Goal: Task Accomplishment & Management: Complete application form

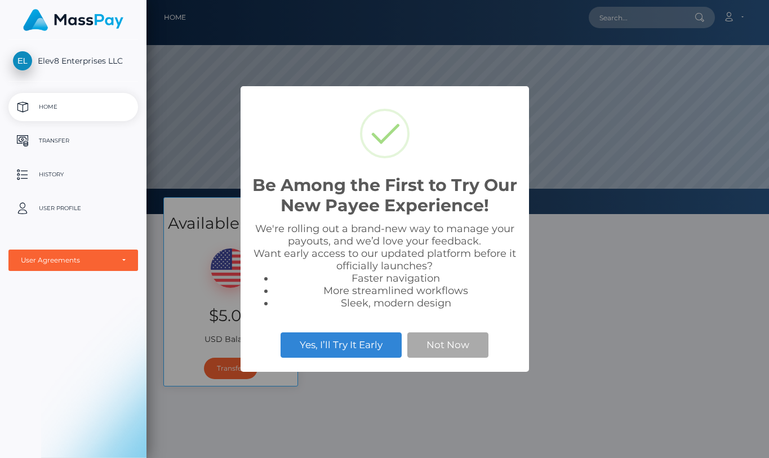
scroll to position [214, 623]
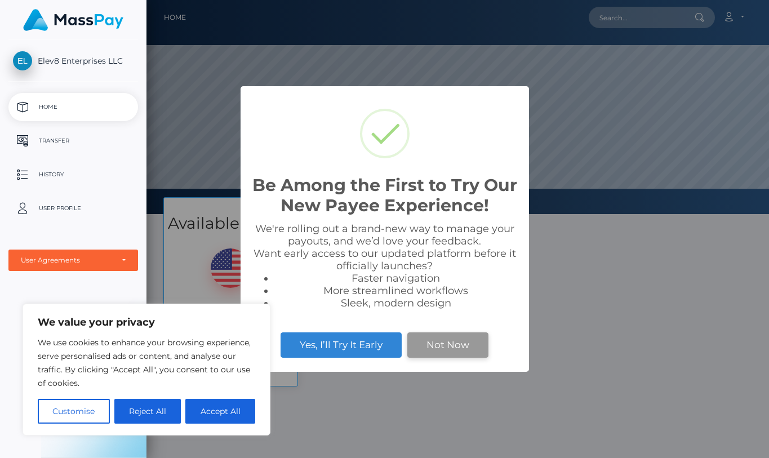
click at [462, 337] on button "Not Now" at bounding box center [447, 344] width 81 height 25
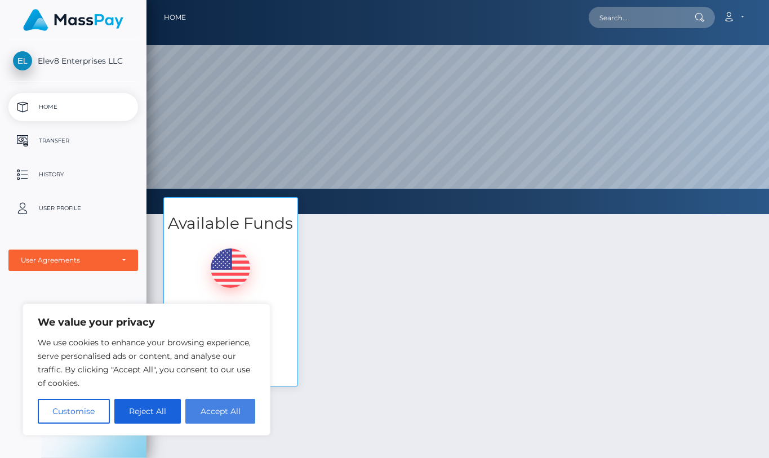
click at [235, 410] on button "Accept All" at bounding box center [220, 411] width 70 height 25
checkbox input "true"
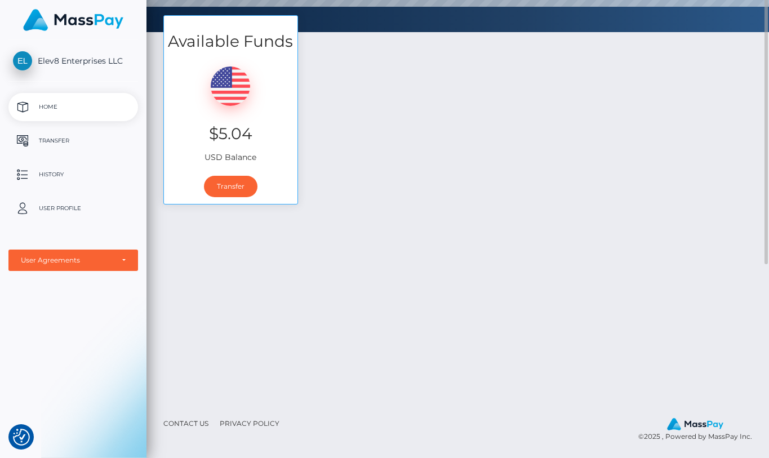
scroll to position [69, 0]
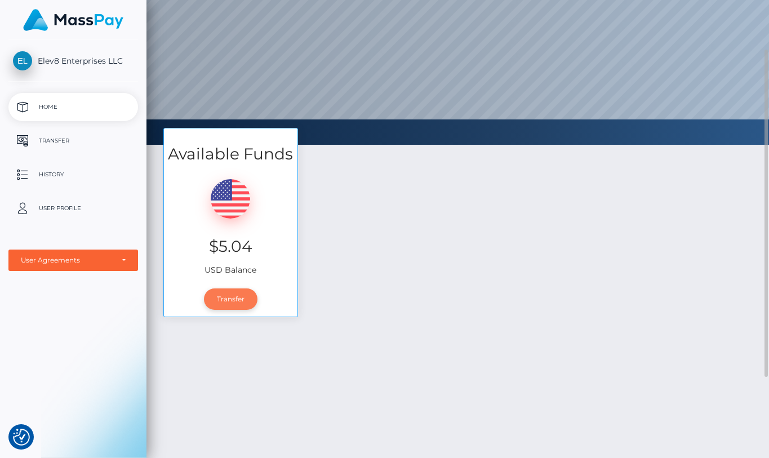
click at [230, 301] on link "Transfer" at bounding box center [231, 298] width 54 height 21
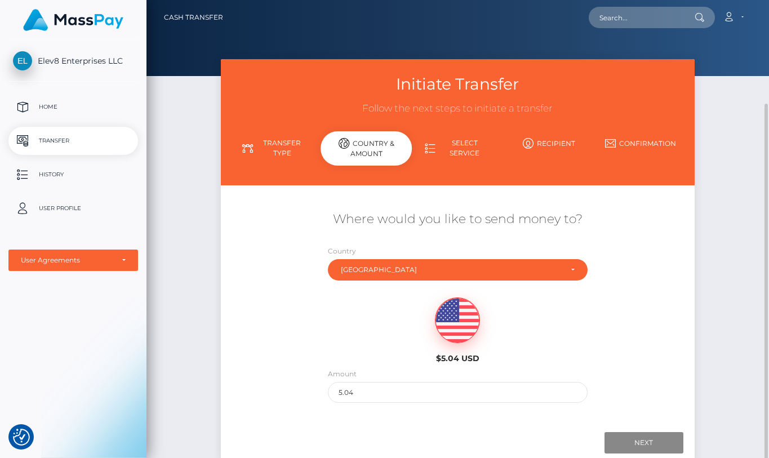
scroll to position [85, 0]
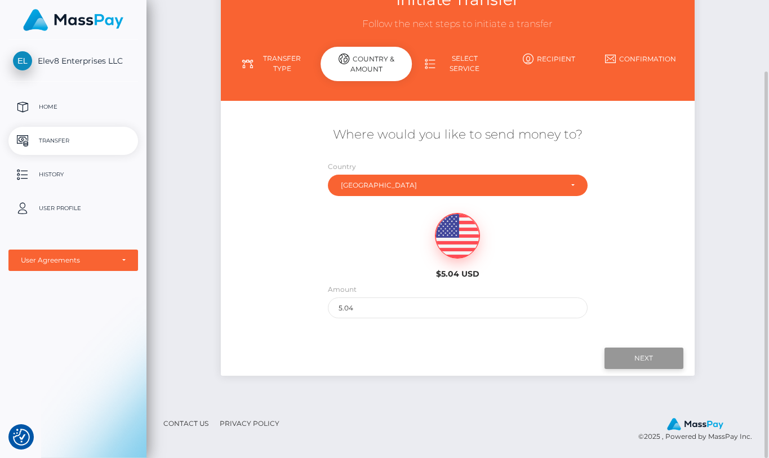
click at [632, 356] on input "Next" at bounding box center [644, 358] width 79 height 21
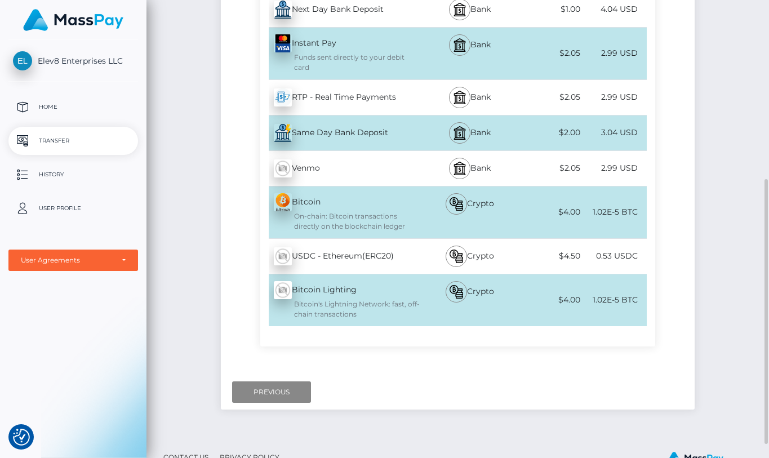
scroll to position [197, 0]
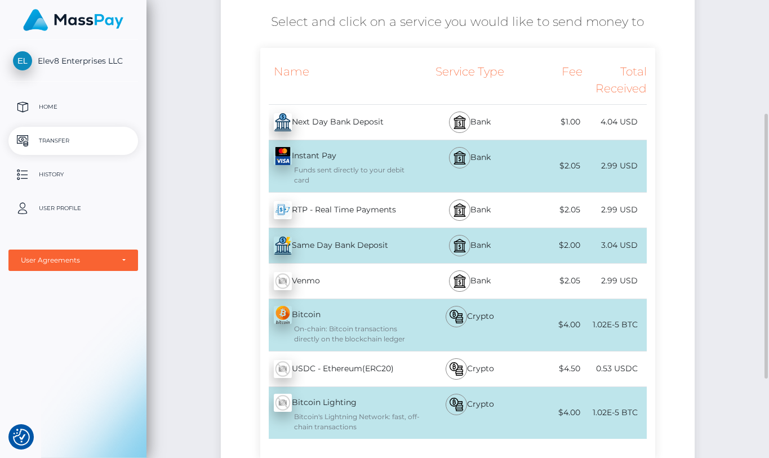
click at [411, 119] on div "Next Day Bank Deposit - USD" at bounding box center [340, 122] width 161 height 32
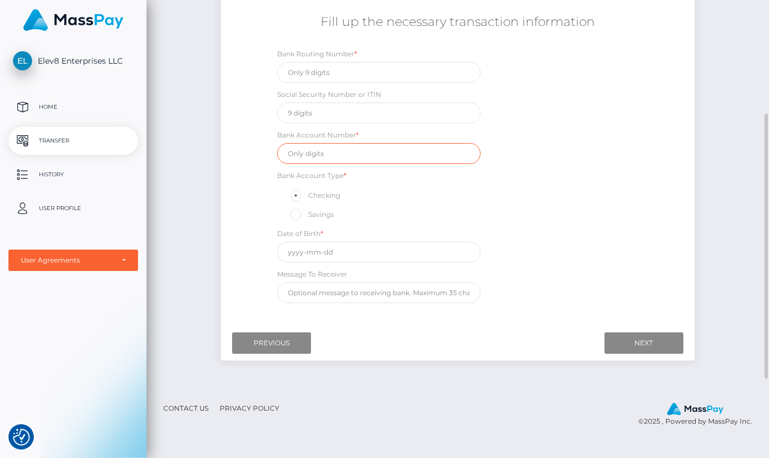
click at [367, 161] on input "text" at bounding box center [378, 153] width 203 height 21
type input "7202898008"
click at [338, 56] on label "Bank Routing Number *" at bounding box center [317, 54] width 80 height 10
click at [338, 65] on input "text" at bounding box center [378, 72] width 203 height 21
type input "256074974"
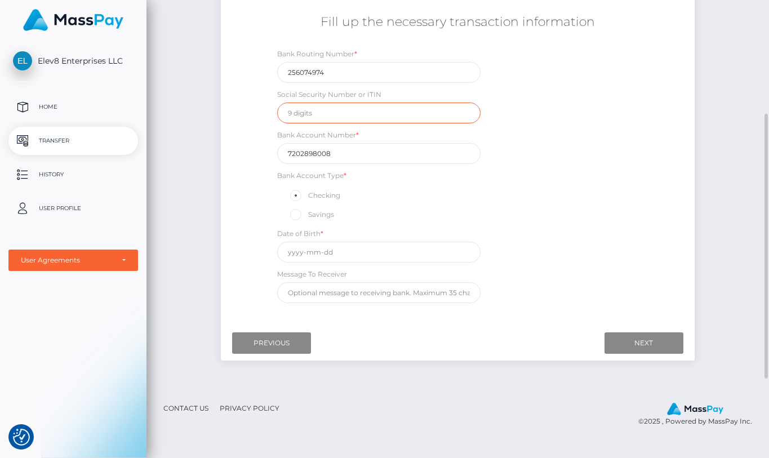
click at [397, 116] on input "text" at bounding box center [378, 113] width 203 height 21
type input "231691564"
click at [491, 177] on div "Bank Routing Number * 256074974 Social Security Number or ITIN 231691564 Bank A…" at bounding box center [457, 178] width 395 height 261
click at [371, 252] on input "text" at bounding box center [378, 252] width 203 height 21
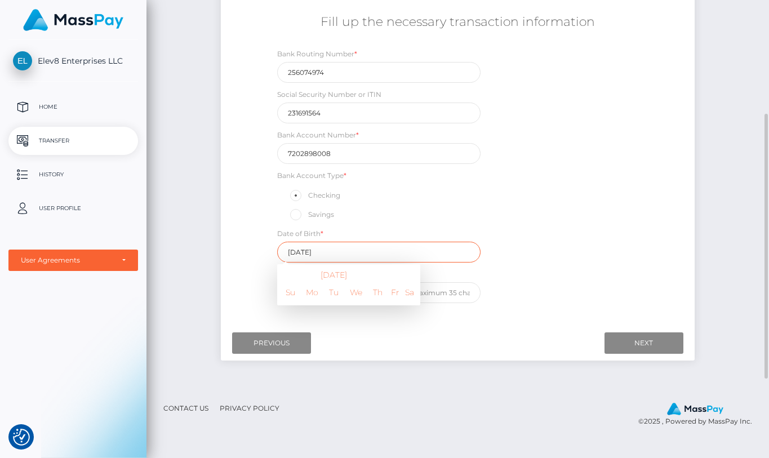
type input "[DATE]"
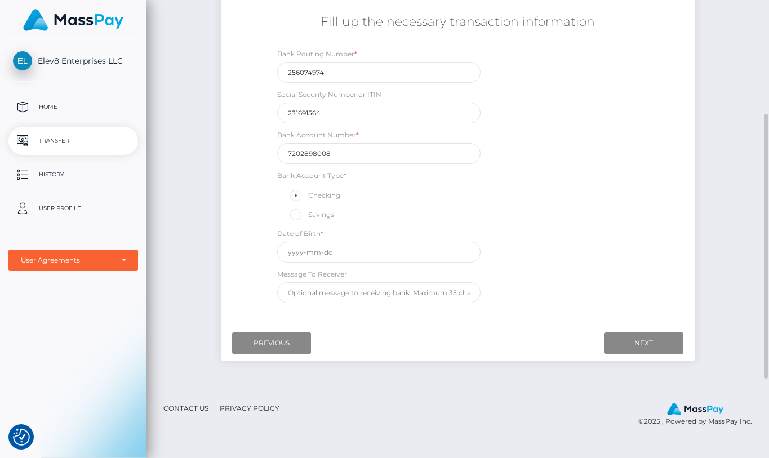
click at [451, 181] on div "Bank Account Type * Checking Savings" at bounding box center [378, 196] width 203 height 52
click at [359, 252] on input "text" at bounding box center [378, 252] width 203 height 21
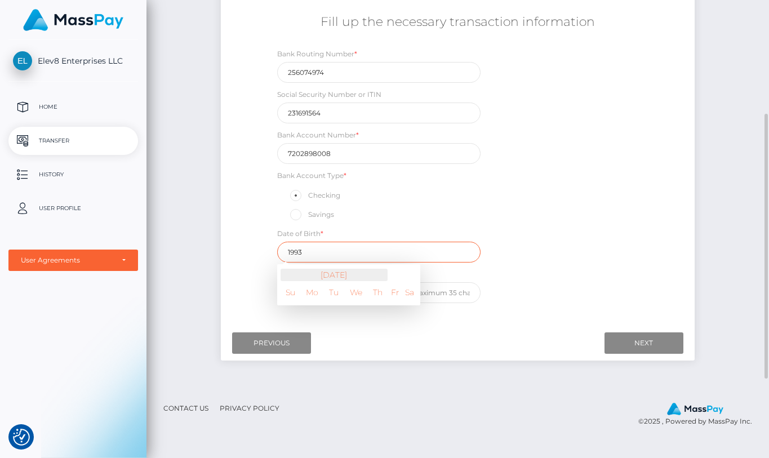
click at [345, 270] on th "[DATE]" at bounding box center [334, 275] width 107 height 12
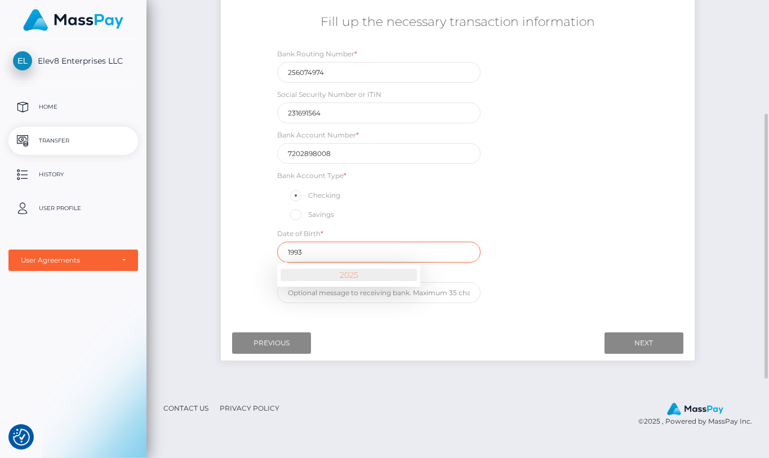
click at [352, 273] on th "2025" at bounding box center [349, 275] width 136 height 12
click at [288, 276] on span at bounding box center [288, 276] width 15 height 15
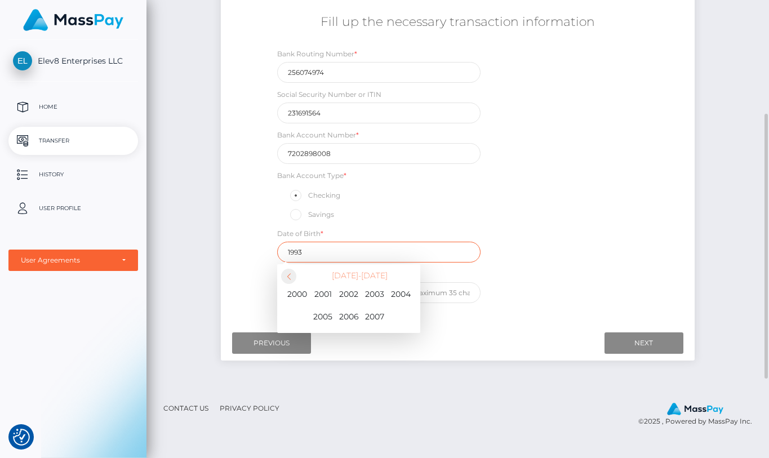
click at [288, 276] on span at bounding box center [288, 276] width 15 height 15
click at [289, 276] on span at bounding box center [288, 276] width 15 height 15
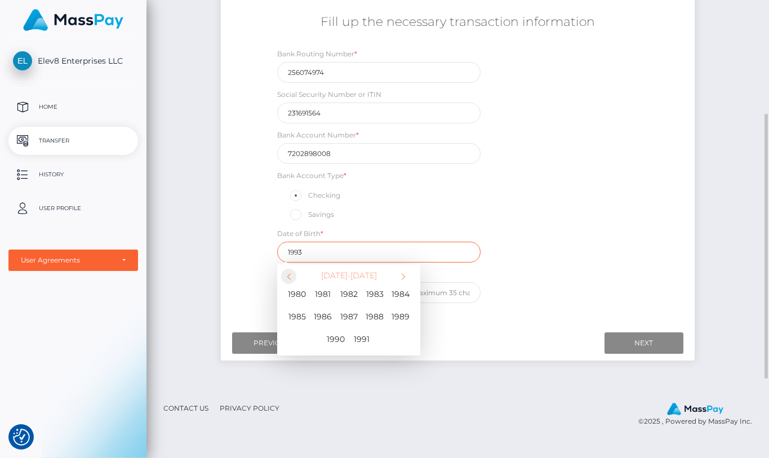
click at [290, 276] on span at bounding box center [288, 276] width 15 height 15
click at [404, 276] on span at bounding box center [403, 276] width 15 height 15
click at [406, 276] on span at bounding box center [403, 276] width 15 height 15
click at [408, 276] on span at bounding box center [403, 276] width 15 height 15
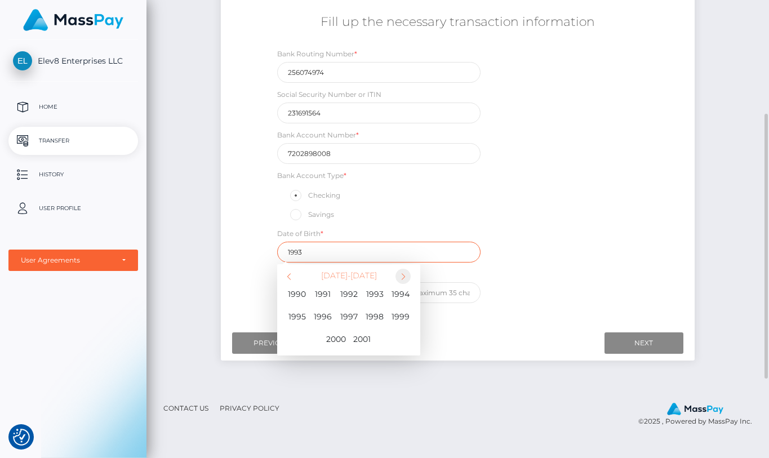
click at [407, 276] on span at bounding box center [403, 276] width 15 height 15
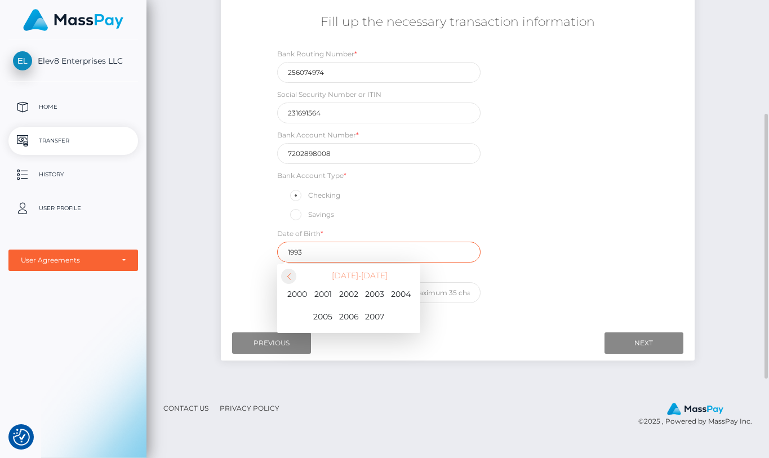
click at [288, 274] on span at bounding box center [288, 276] width 15 height 15
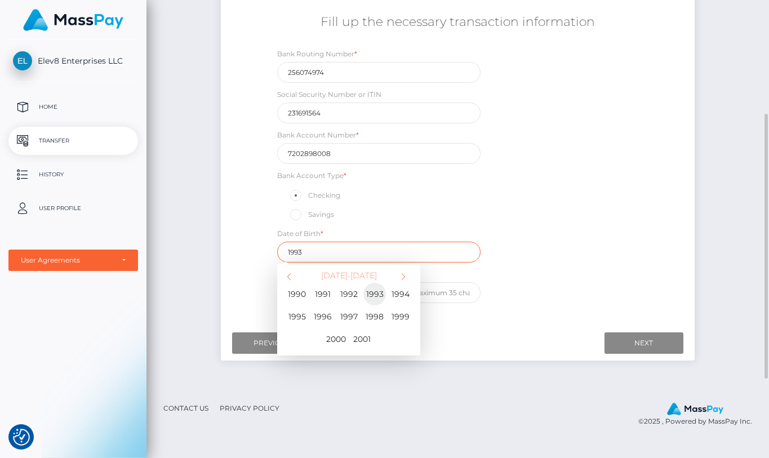
click at [370, 299] on span "1993" at bounding box center [374, 294] width 23 height 23
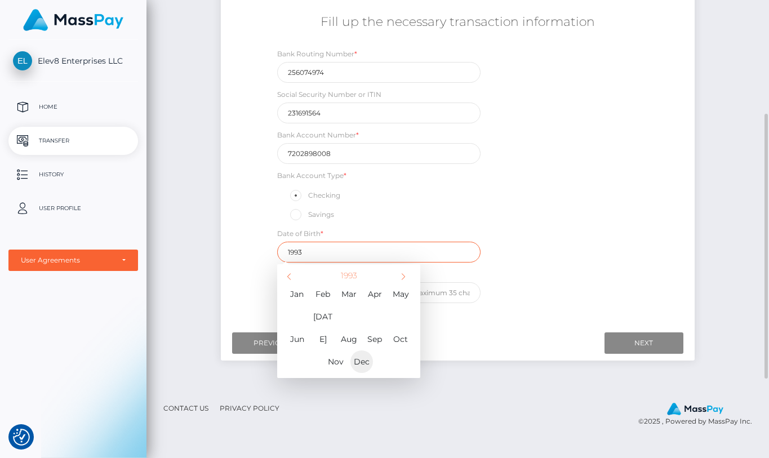
click at [365, 350] on span "Dec" at bounding box center [361, 361] width 23 height 23
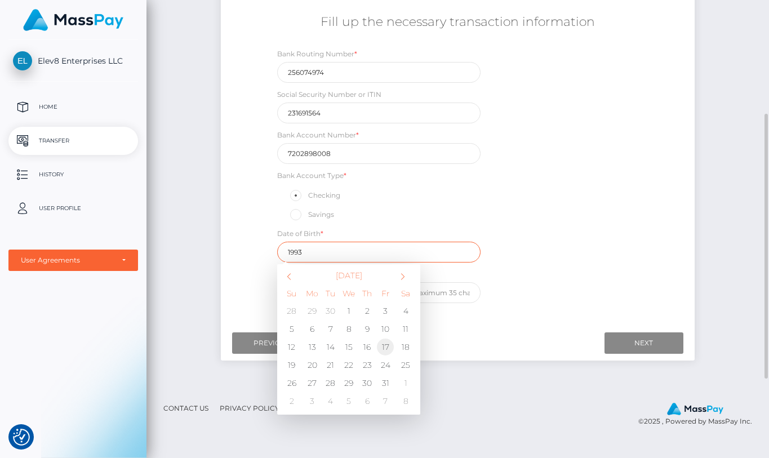
click at [386, 349] on td "17" at bounding box center [385, 347] width 19 height 18
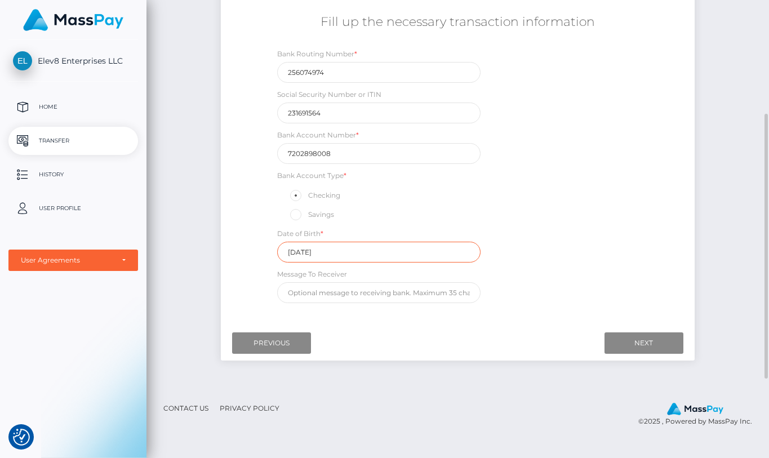
type input "[DATE]"
click at [629, 347] on input "Next" at bounding box center [644, 342] width 79 height 21
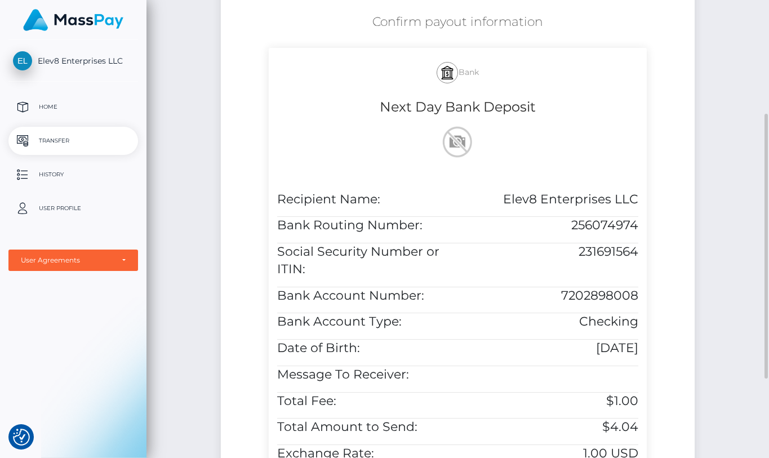
click at [711, 170] on div "Initiate Transfer Follow the next steps to initiate a transfer Transfer Type Co…" at bounding box center [457, 253] width 623 height 782
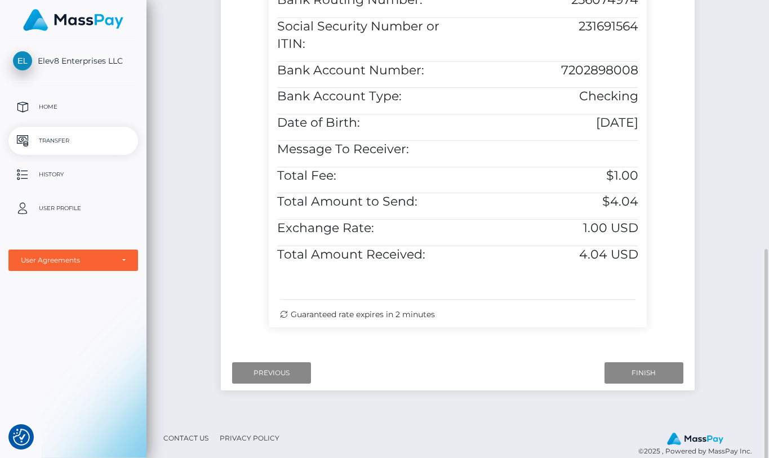
scroll to position [446, 0]
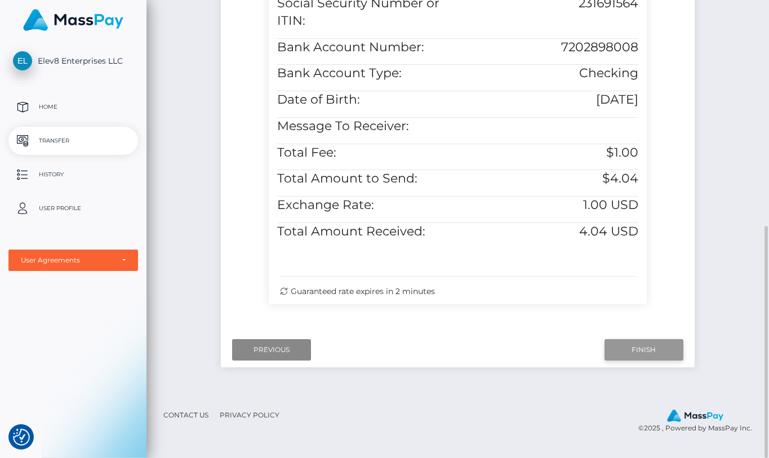
click at [648, 359] on input "Finish" at bounding box center [644, 349] width 79 height 21
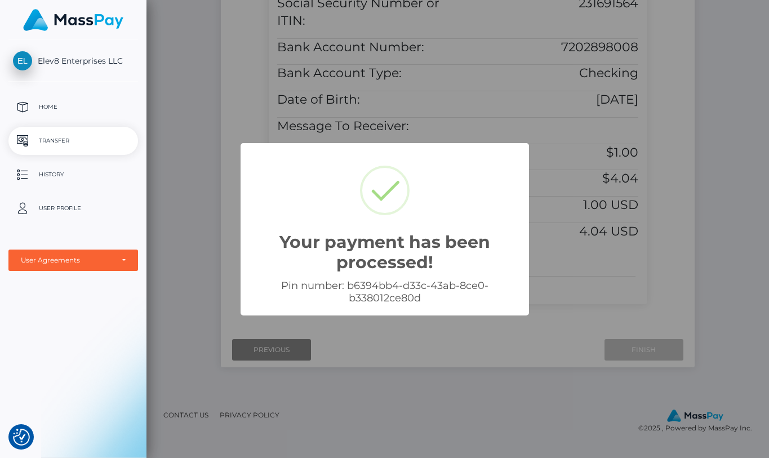
click at [710, 123] on div "Your payment has been processed! × Pin number: b6394bb4-d33c-43ab-8ce0-b338012c…" at bounding box center [384, 229] width 769 height 458
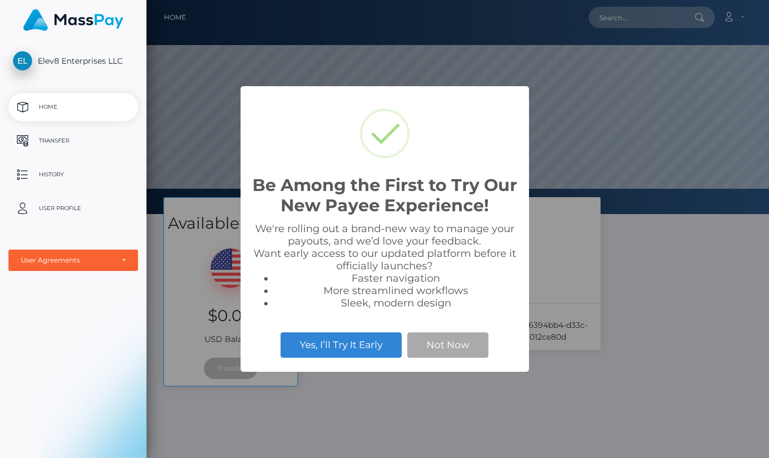
scroll to position [214, 623]
click at [469, 345] on button "Not Now" at bounding box center [447, 344] width 81 height 25
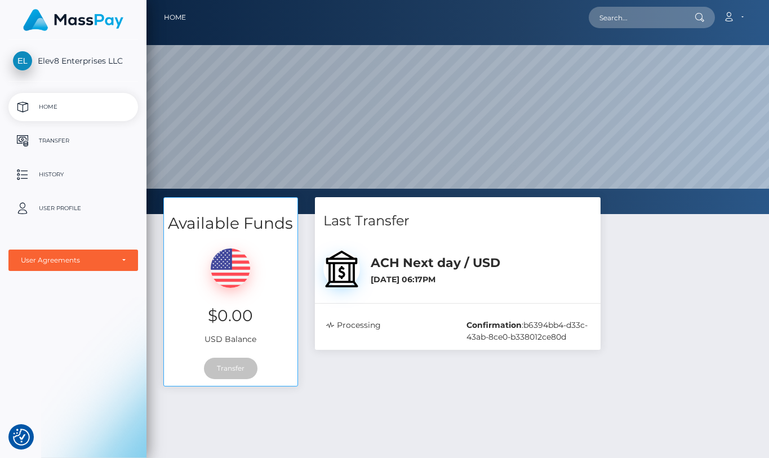
drag, startPoint x: 719, startPoint y: 290, endPoint x: 655, endPoint y: 281, distance: 64.9
click at [655, 281] on div "Available Funds $0.00 USD Balance Transfer Last Transfer ACH Next day / USD Con…" at bounding box center [458, 297] width 606 height 201
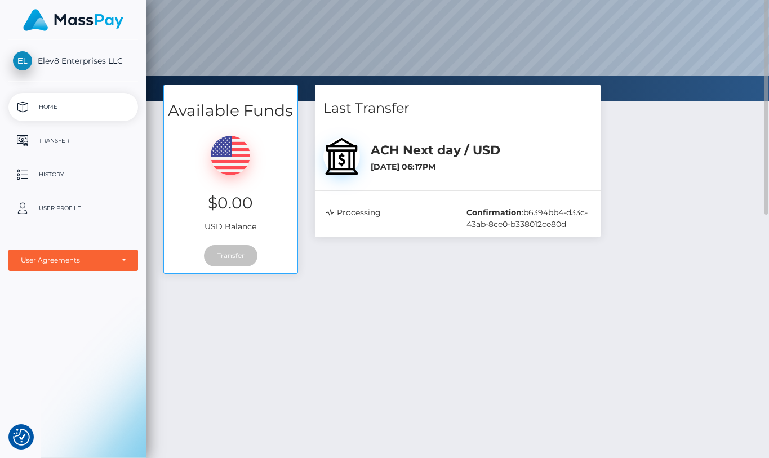
scroll to position [0, 0]
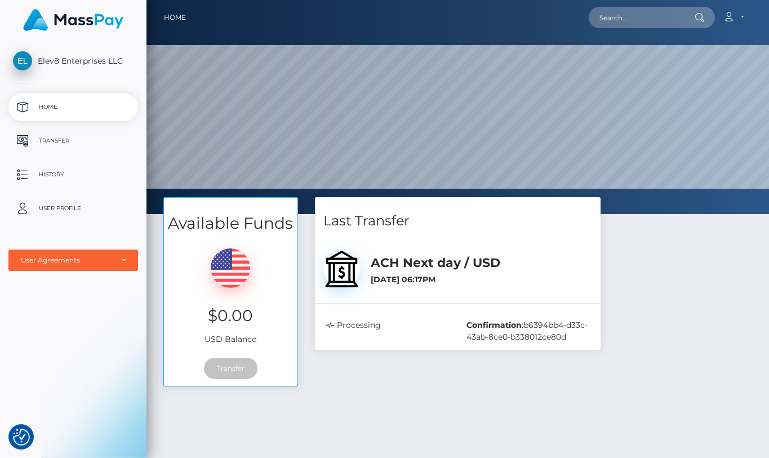
click at [53, 174] on p "History" at bounding box center [73, 174] width 121 height 17
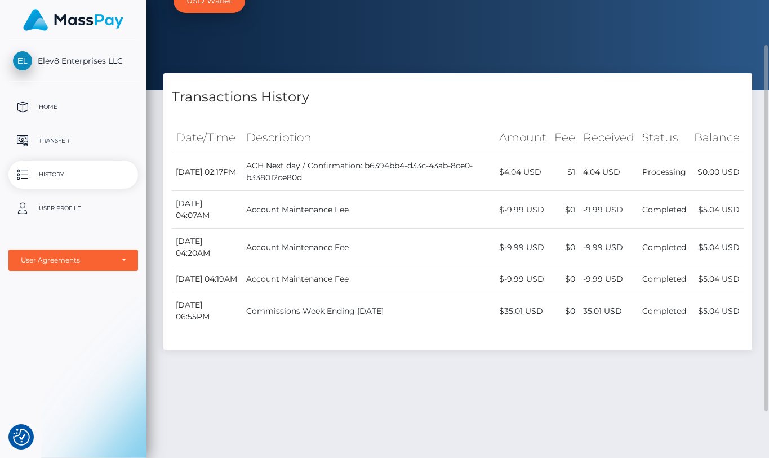
scroll to position [113, 0]
